Goal: Task Accomplishment & Management: Manage account settings

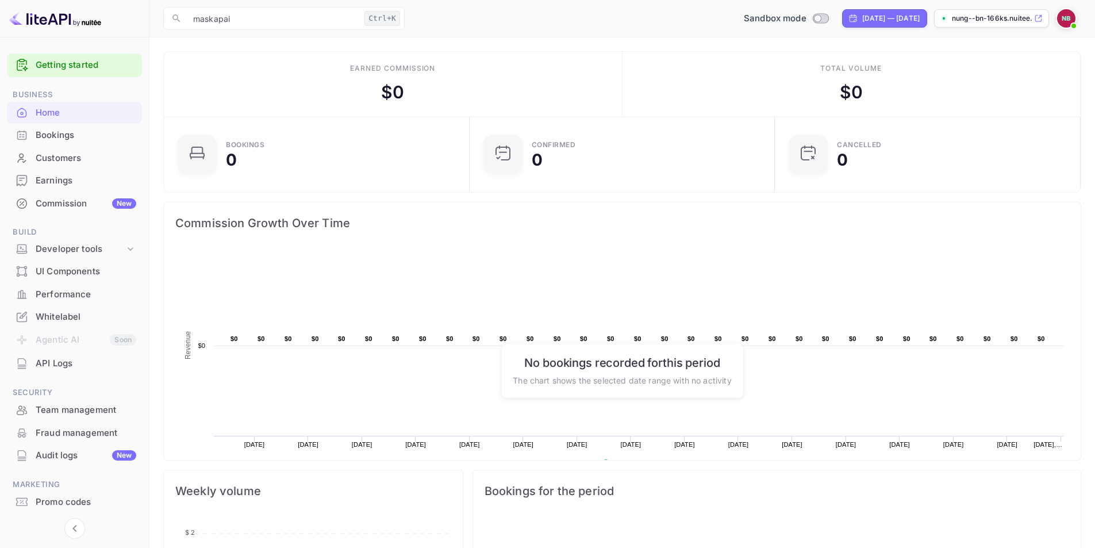
scroll to position [178, 290]
click at [67, 113] on div "Home" at bounding box center [86, 112] width 101 height 13
click at [1064, 16] on img at bounding box center [1066, 18] width 18 height 18
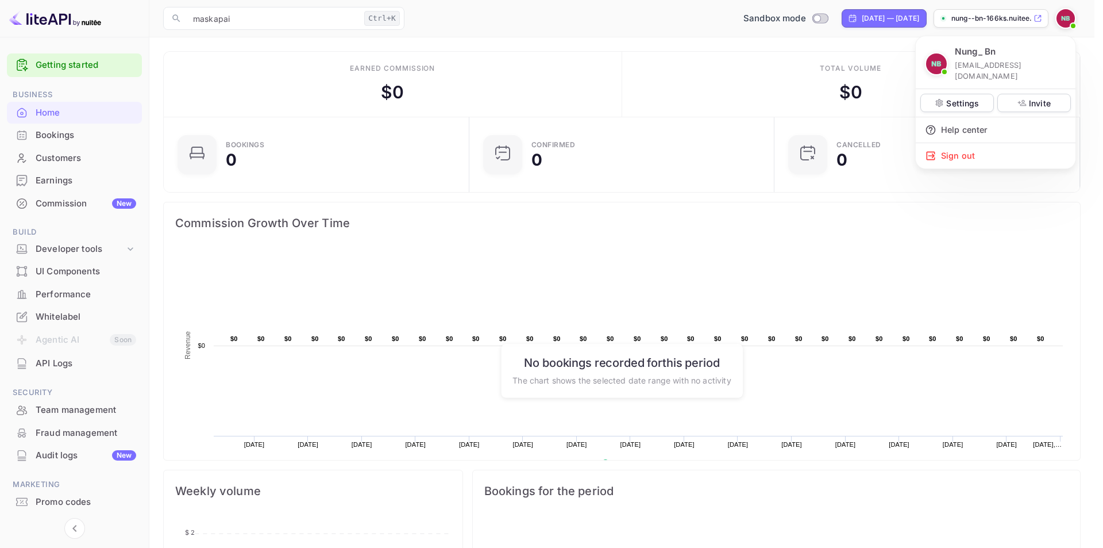
click at [618, 24] on div at bounding box center [551, 274] width 1103 height 548
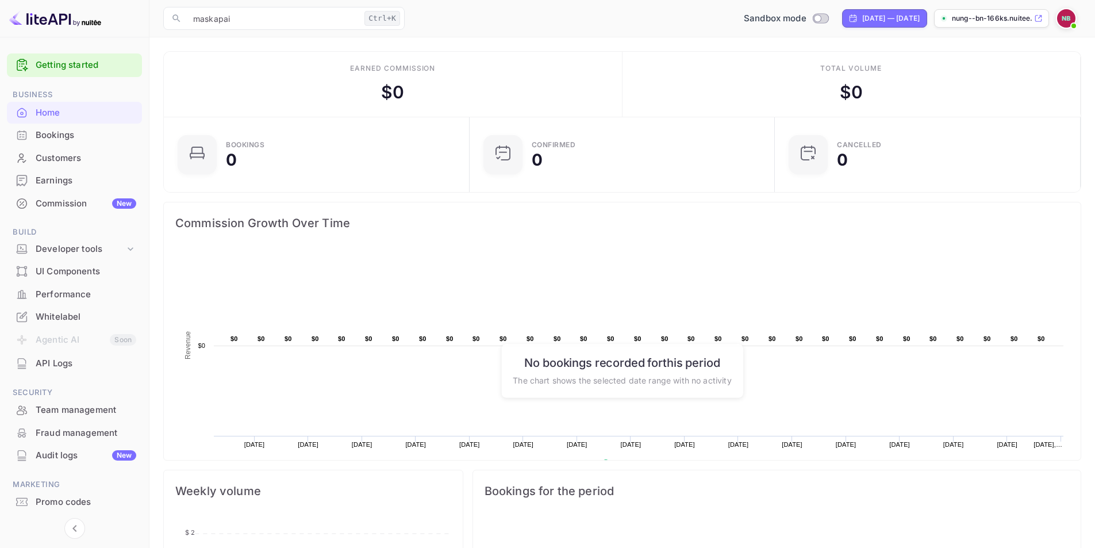
click at [995, 22] on p "nung--bn-166ks.nuitee...." at bounding box center [992, 18] width 80 height 10
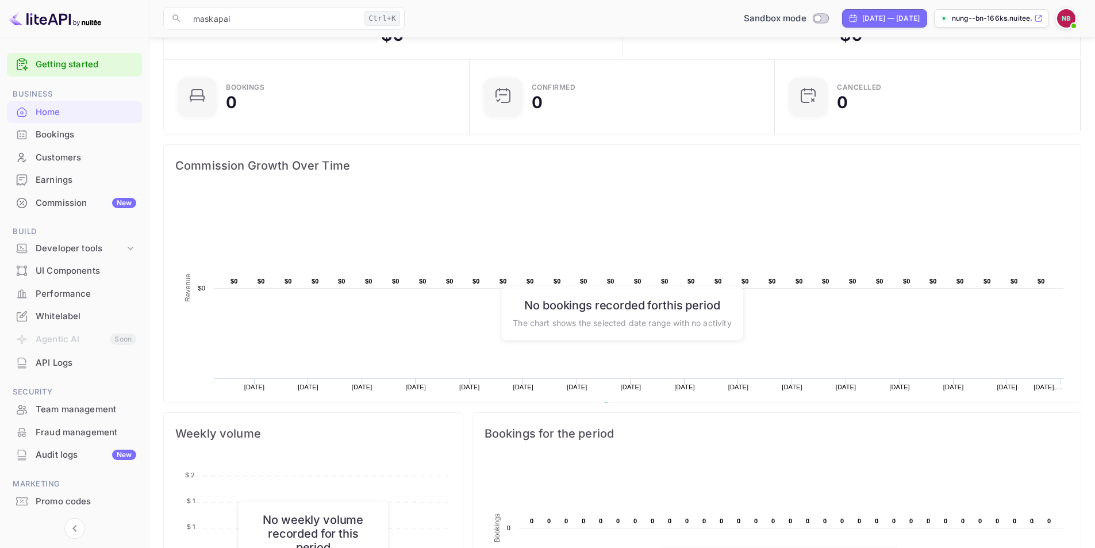
scroll to position [0, 0]
click at [64, 159] on div "Customers" at bounding box center [86, 158] width 101 height 13
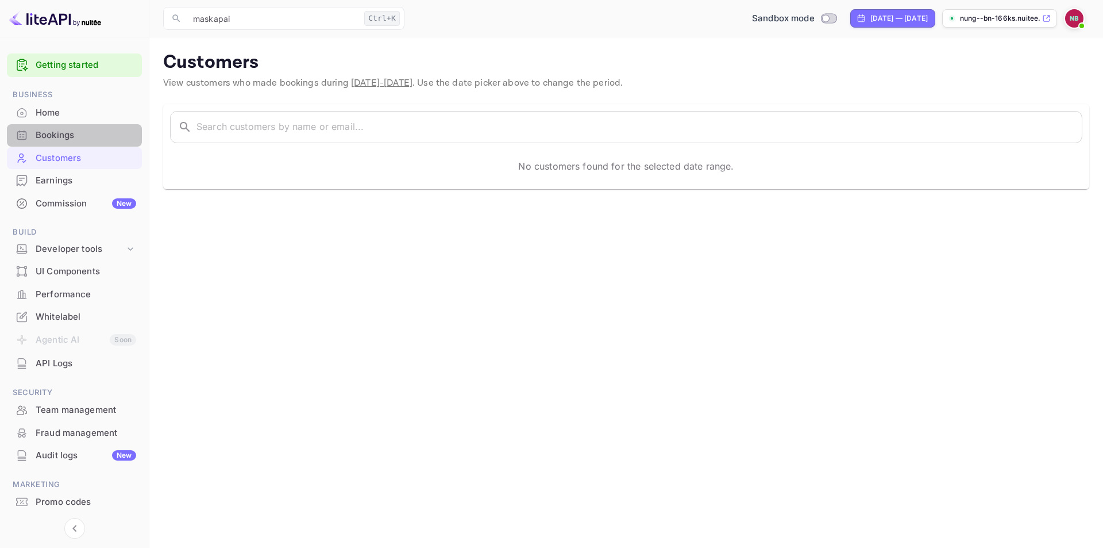
click at [67, 140] on div "Bookings" at bounding box center [86, 135] width 101 height 13
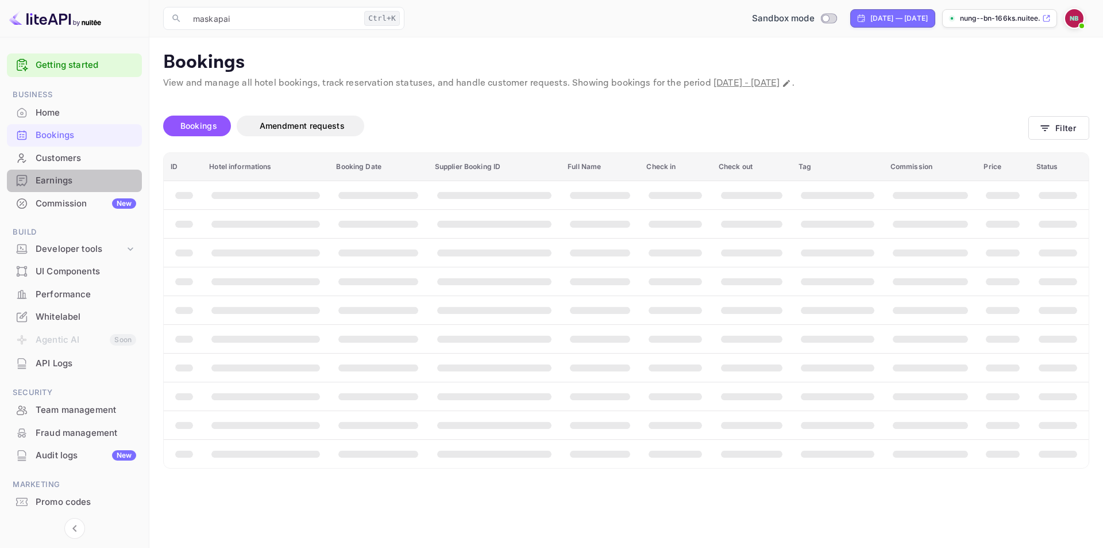
click at [74, 182] on div "Earnings" at bounding box center [86, 180] width 101 height 13
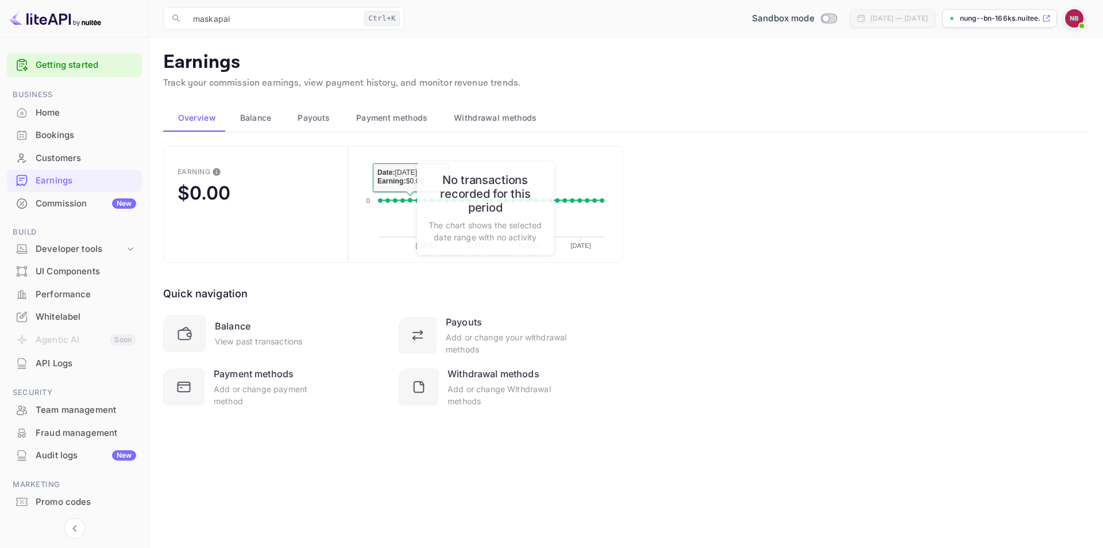
click at [751, 293] on div "Earning $0.00 Created with Highcharts 10.3.3 [DATE] [DATE] [DATE] [DATE] 0 Date…" at bounding box center [626, 291] width 926 height 290
click at [422, 337] on icon at bounding box center [417, 337] width 9 height 0
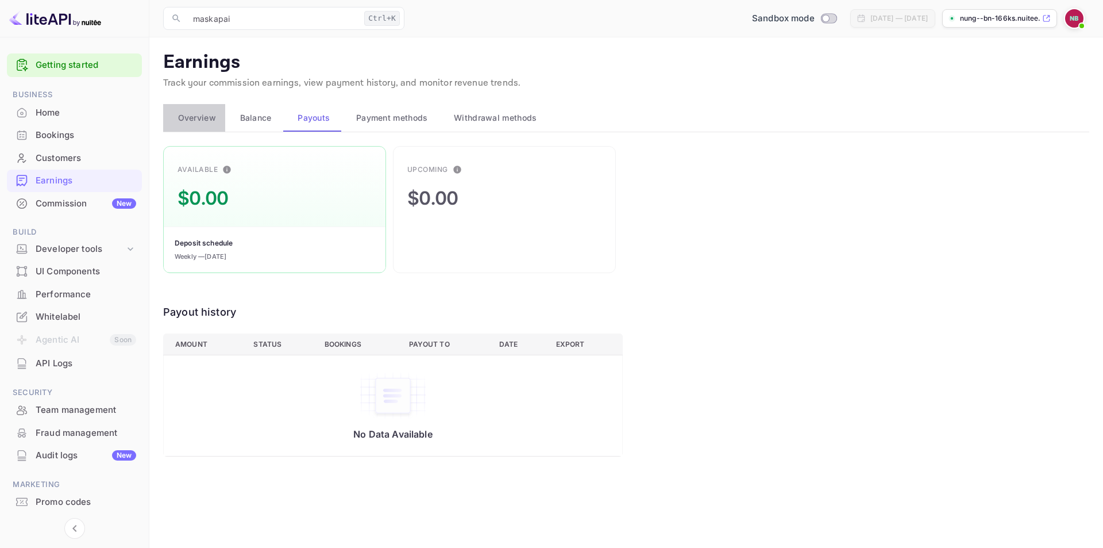
click at [208, 124] on span "Overview" at bounding box center [197, 118] width 38 height 14
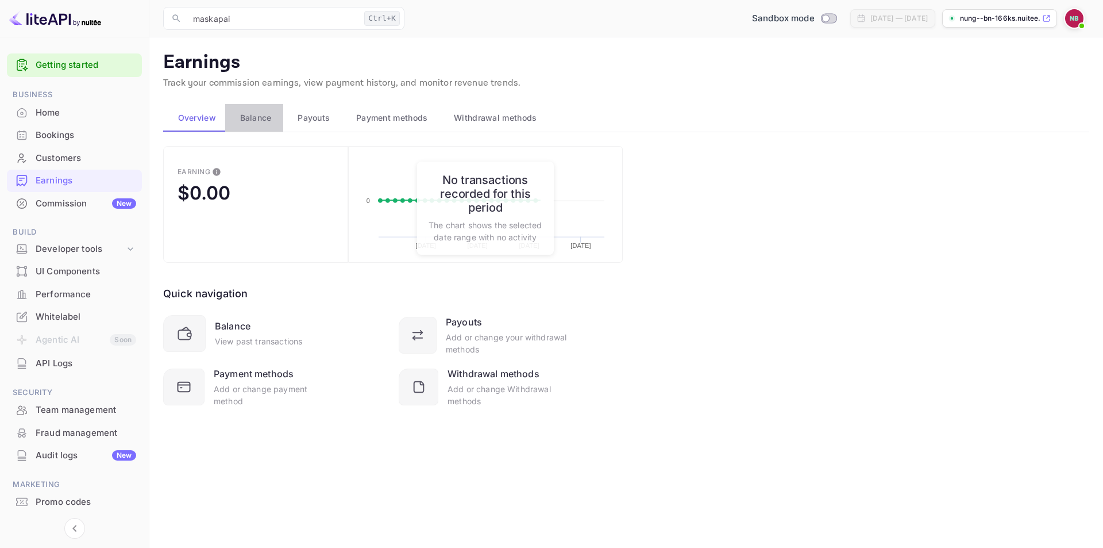
click at [253, 116] on span "Balance" at bounding box center [256, 118] width 32 height 14
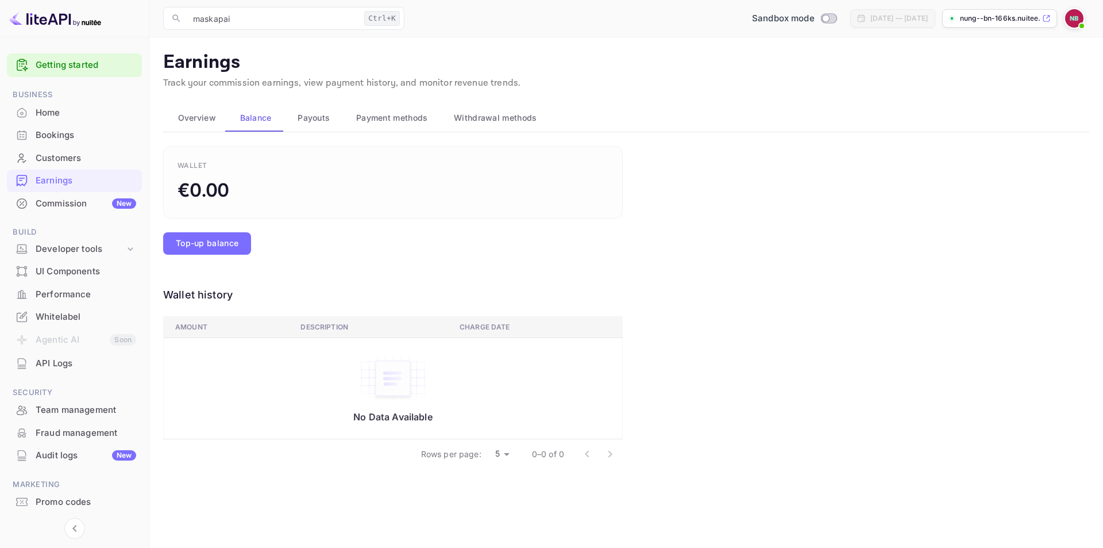
click at [199, 122] on span "Overview" at bounding box center [197, 118] width 38 height 14
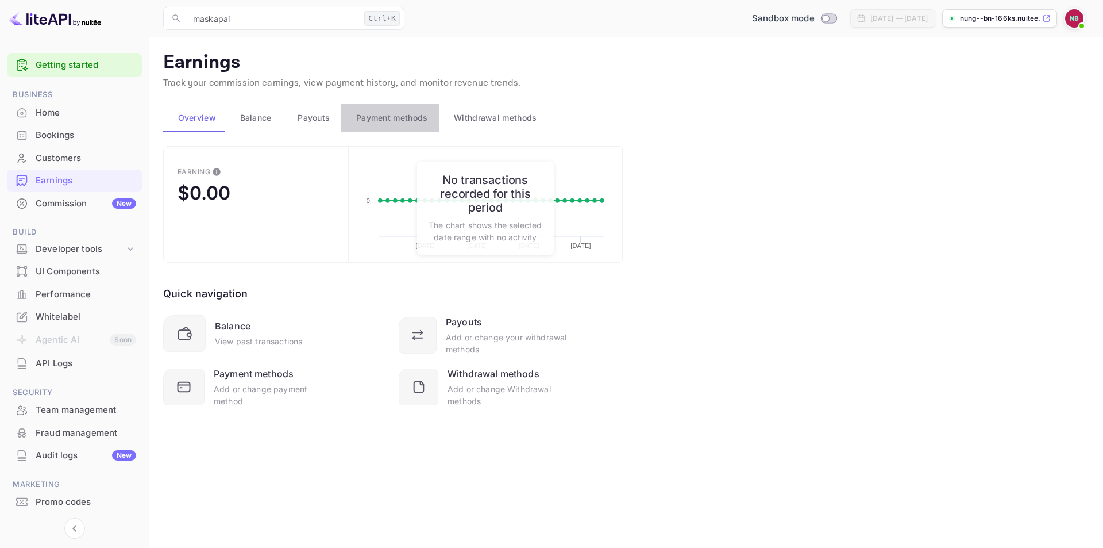
click at [391, 119] on span "Payment methods" at bounding box center [392, 118] width 72 height 14
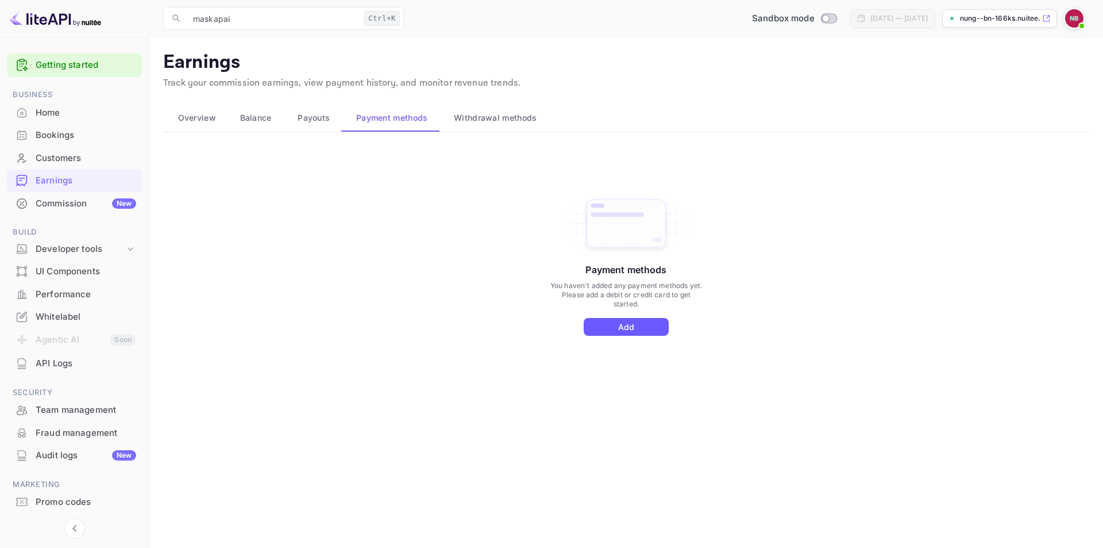
click at [651, 324] on button "Add" at bounding box center [626, 327] width 85 height 18
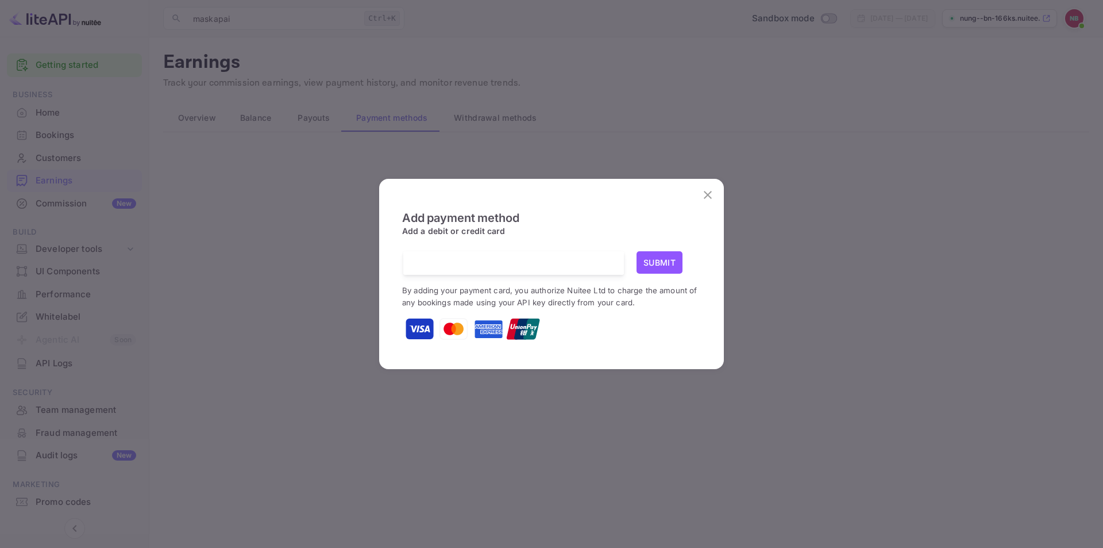
scroll to position [2, 0]
click at [707, 194] on icon "close" at bounding box center [708, 195] width 8 height 8
